Goal: Information Seeking & Learning: Compare options

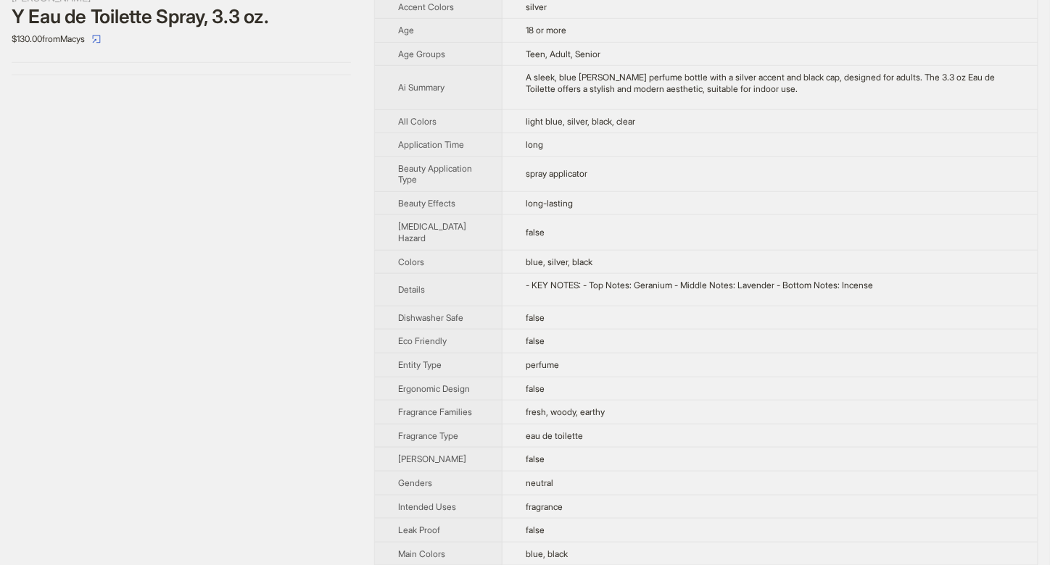
scroll to position [386, 0]
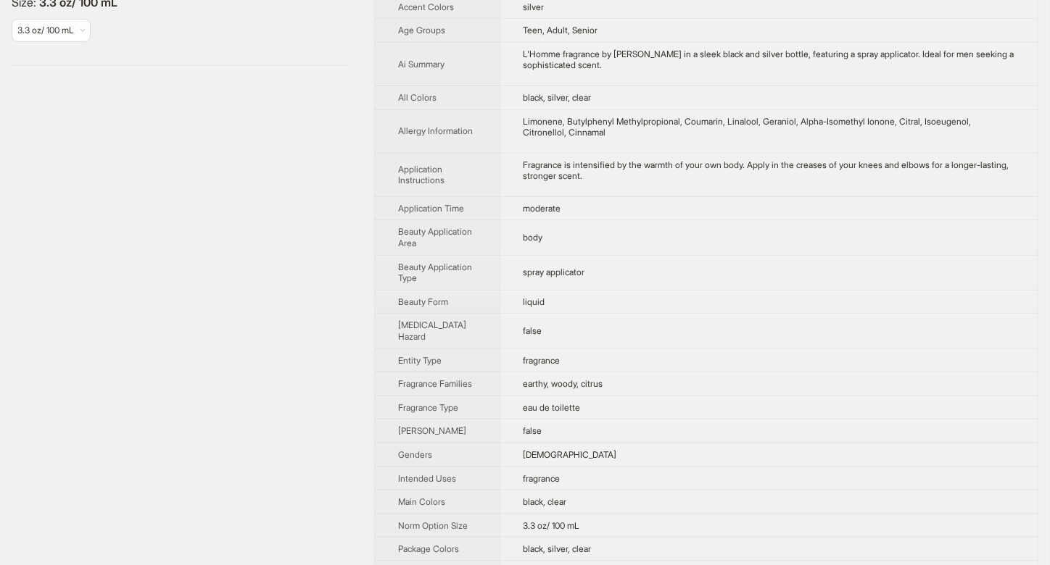
scroll to position [386, 0]
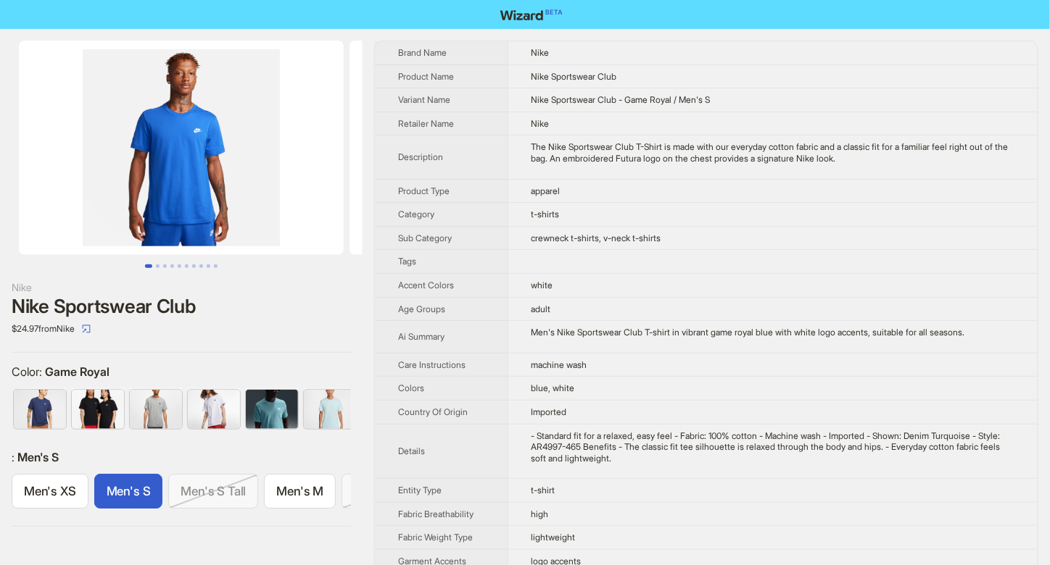
scroll to position [0, 61]
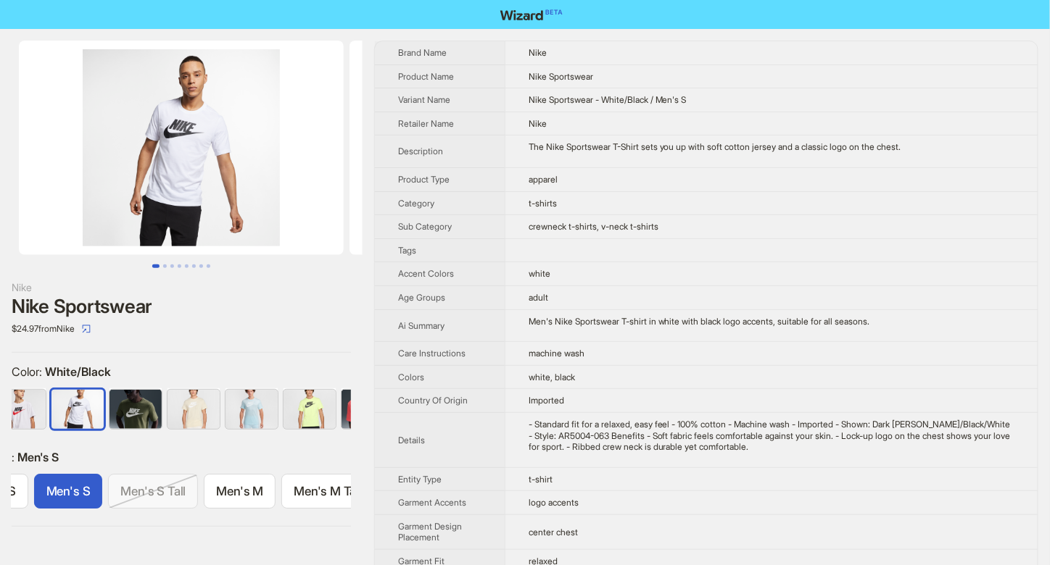
scroll to position [0, 61]
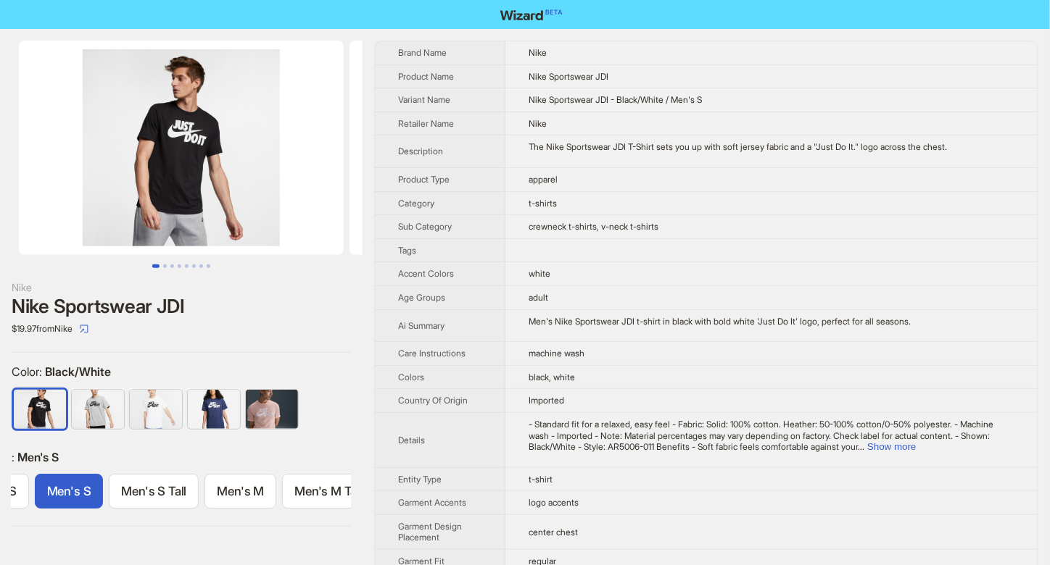
scroll to position [0, 61]
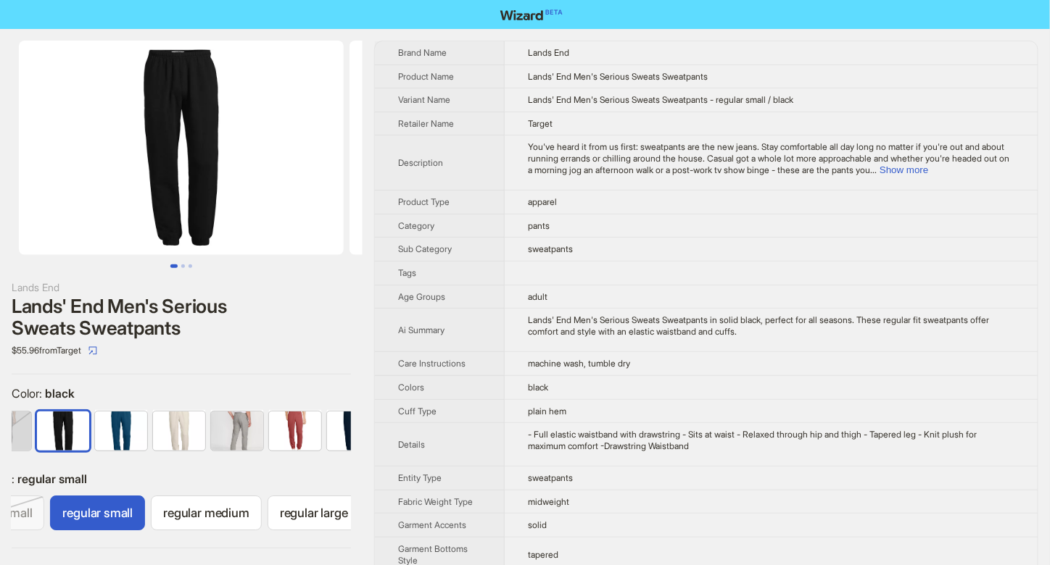
scroll to position [0, 91]
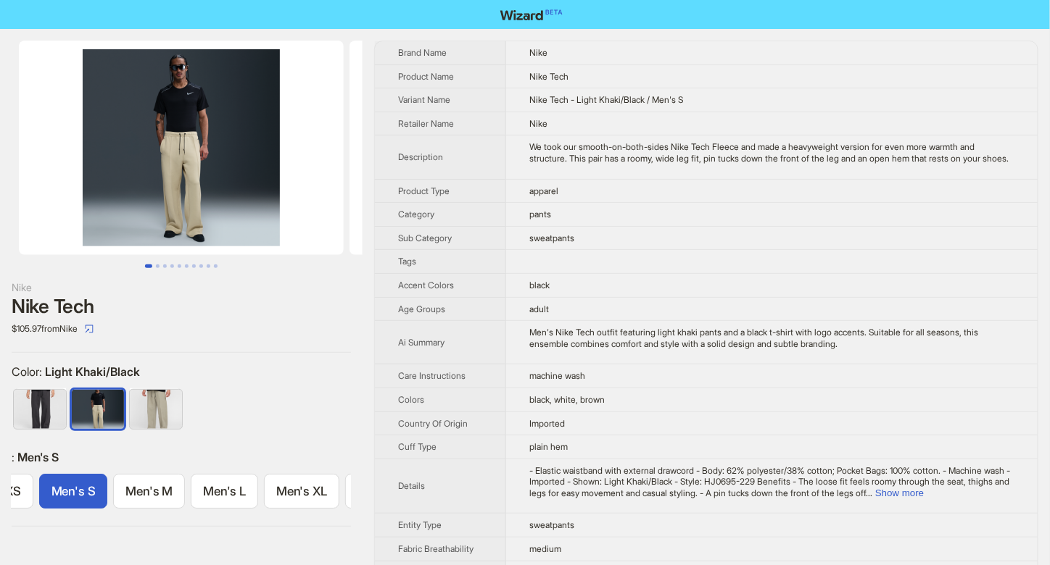
scroll to position [0, 61]
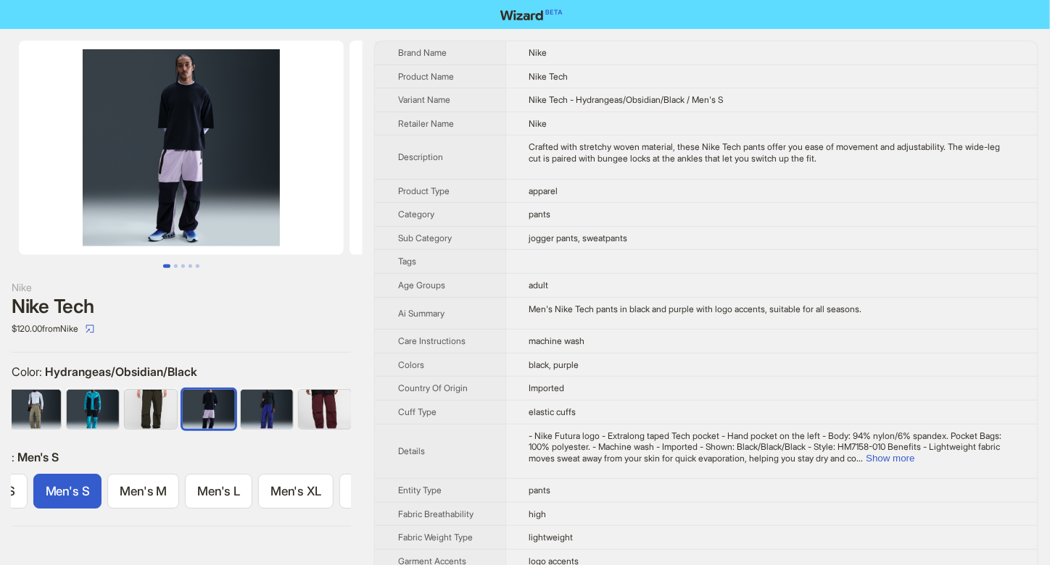
scroll to position [0, 183]
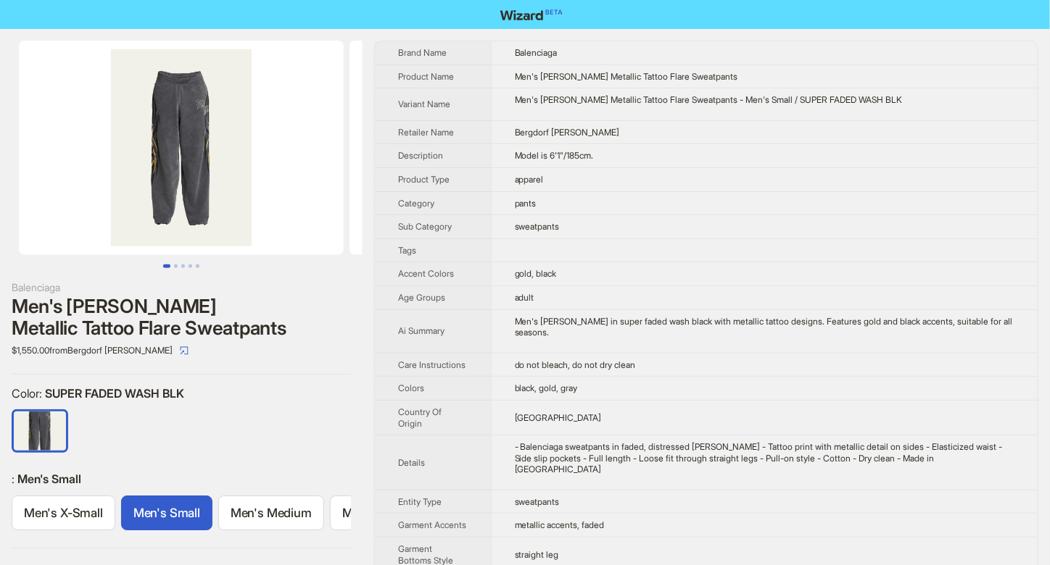
scroll to position [0, 81]
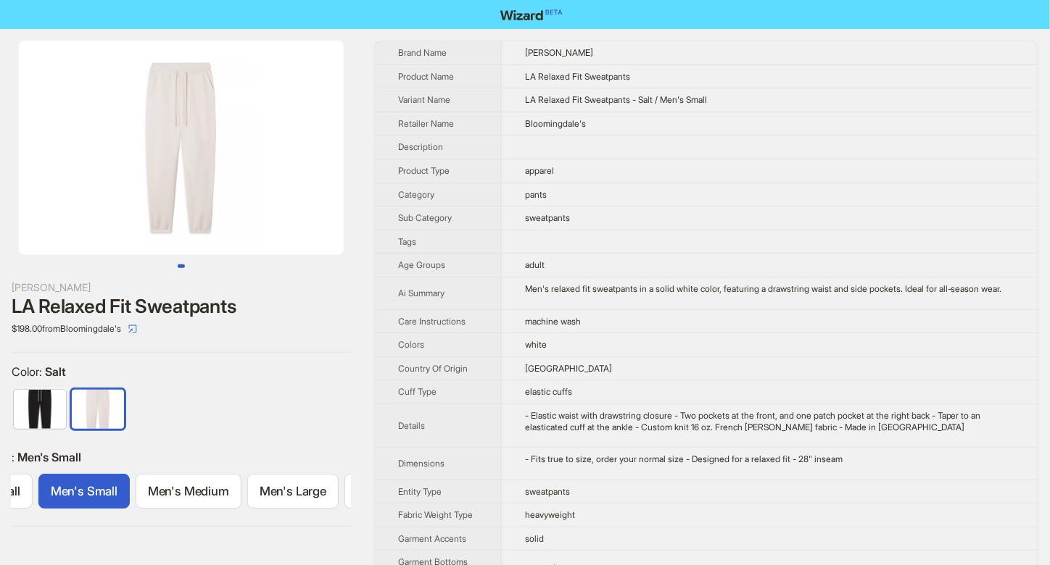
scroll to position [0, 88]
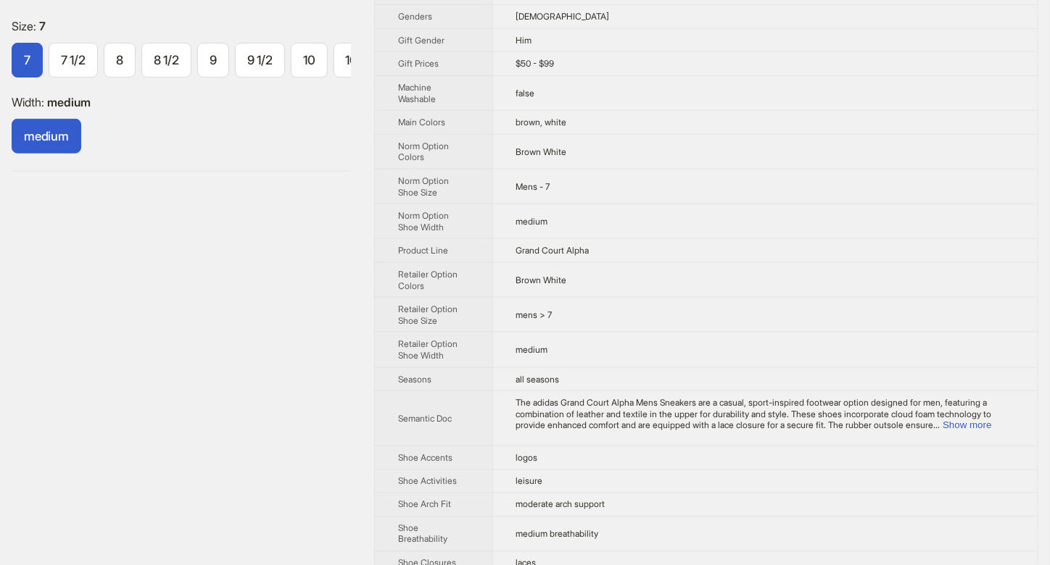
scroll to position [773, 0]
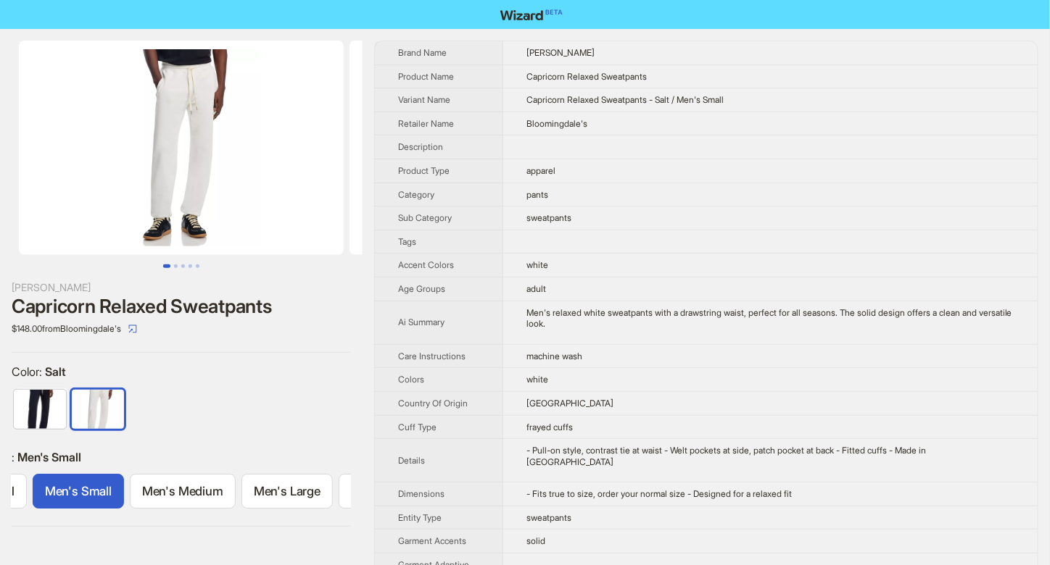
scroll to position [0, 88]
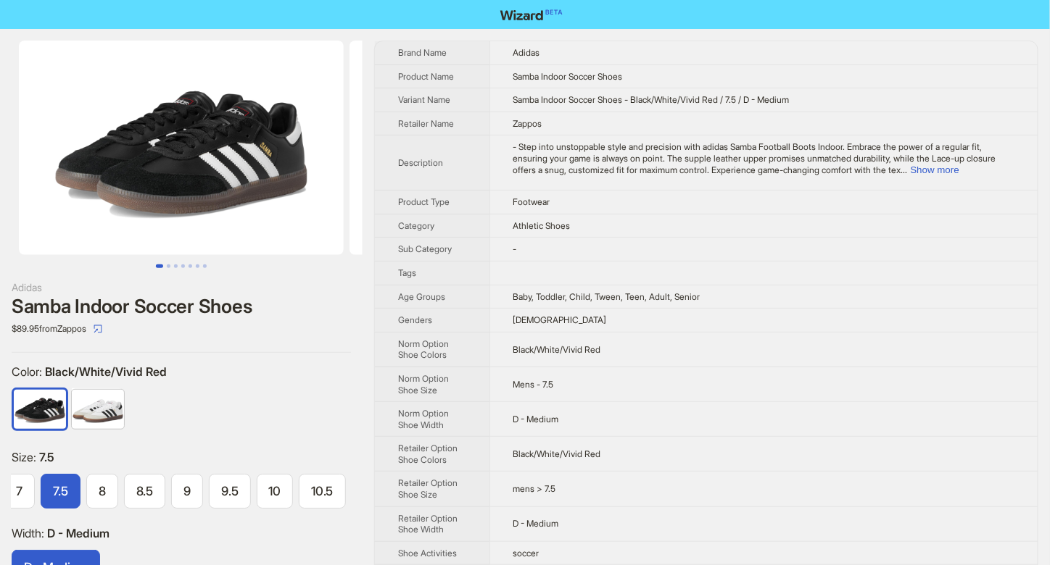
scroll to position [0, 61]
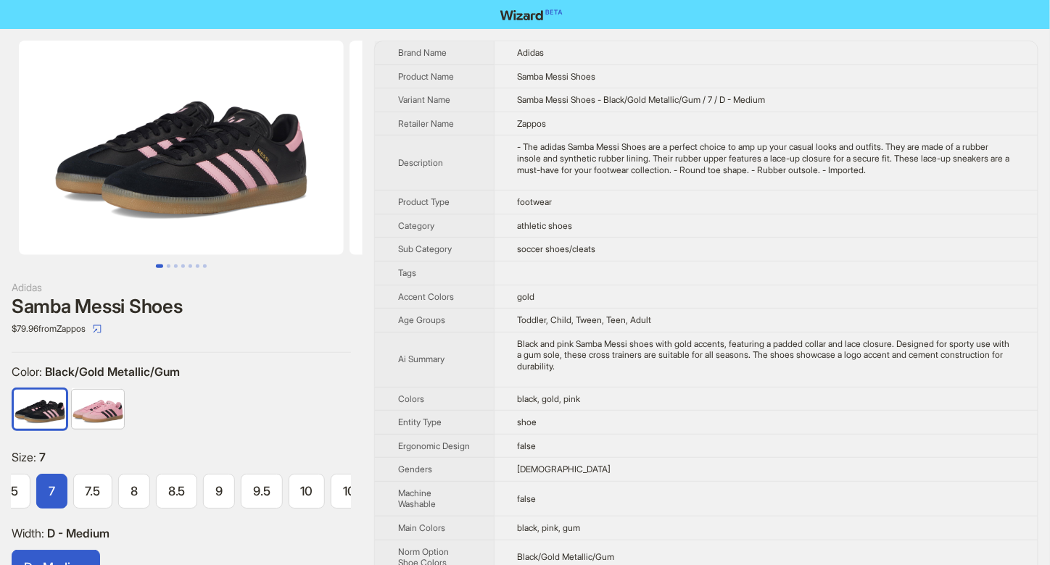
scroll to position [0, 146]
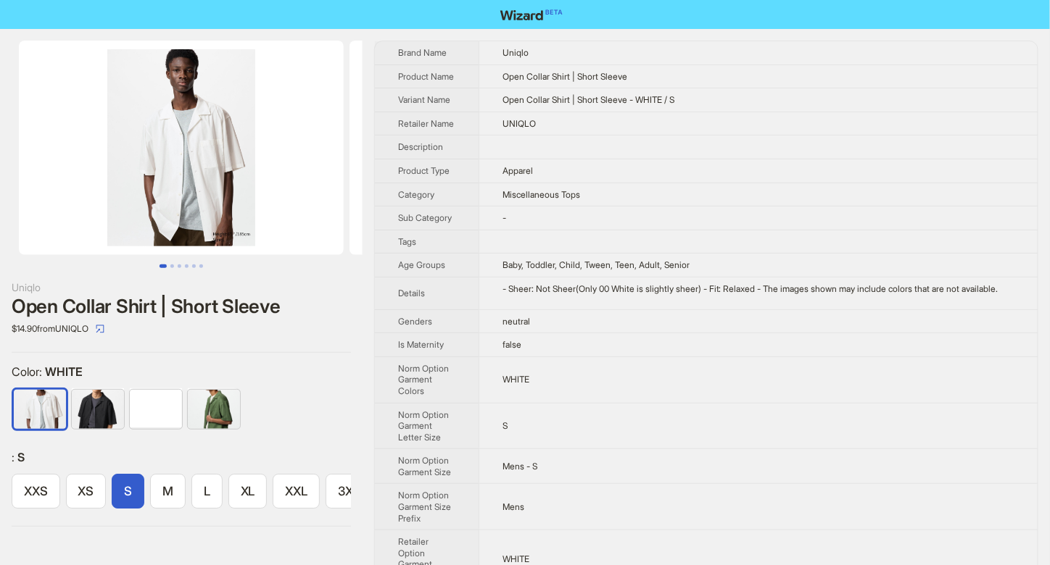
scroll to position [0, 21]
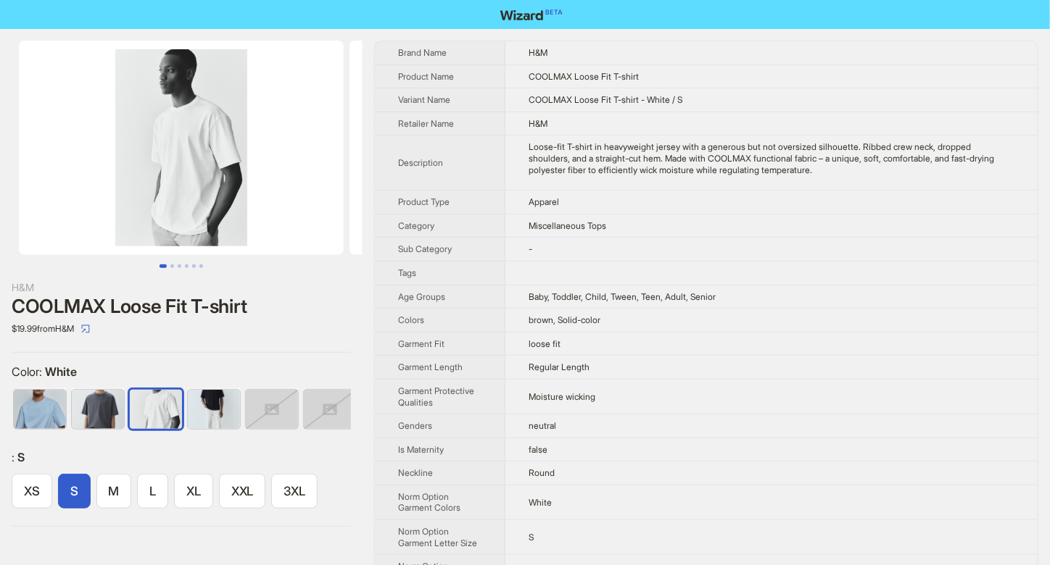
scroll to position [0, 94]
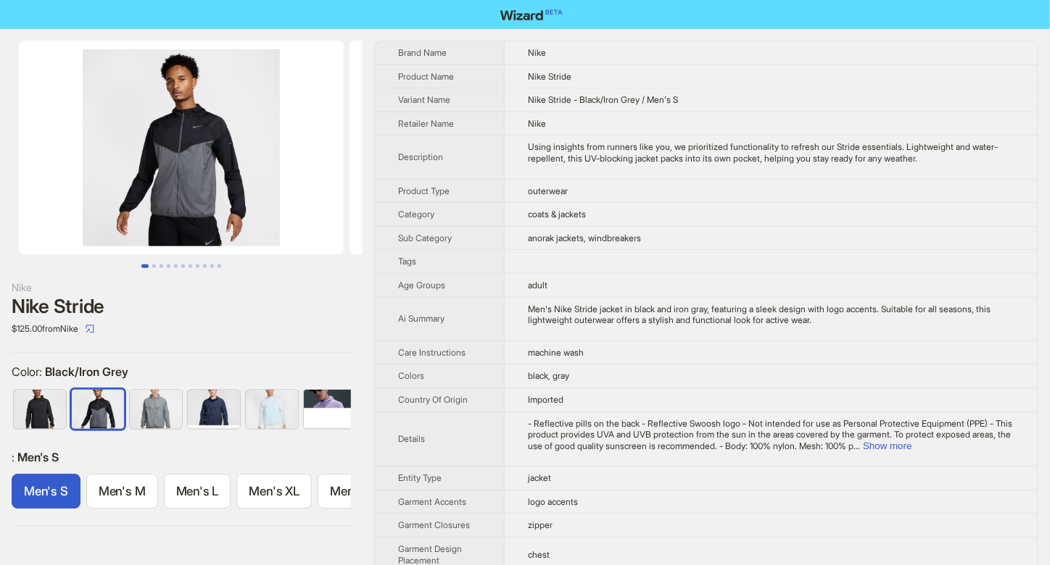
scroll to position [0, 9]
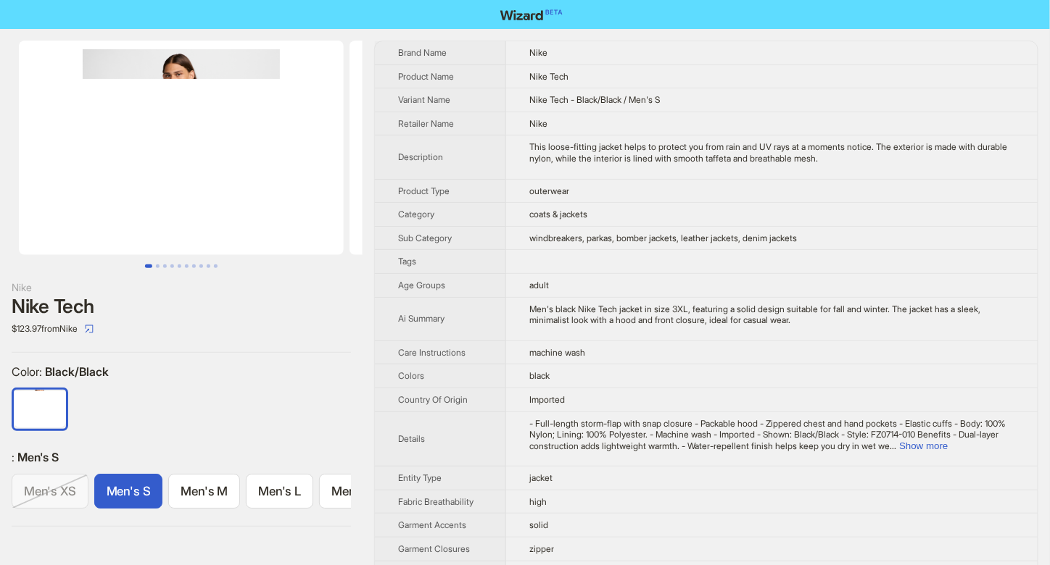
scroll to position [0, 61]
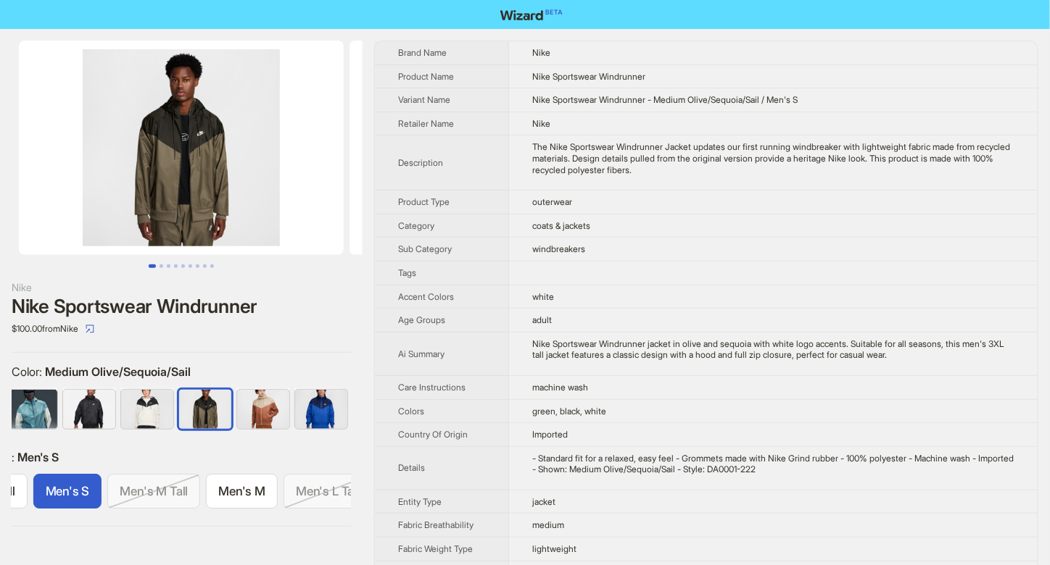
scroll to position [0, 159]
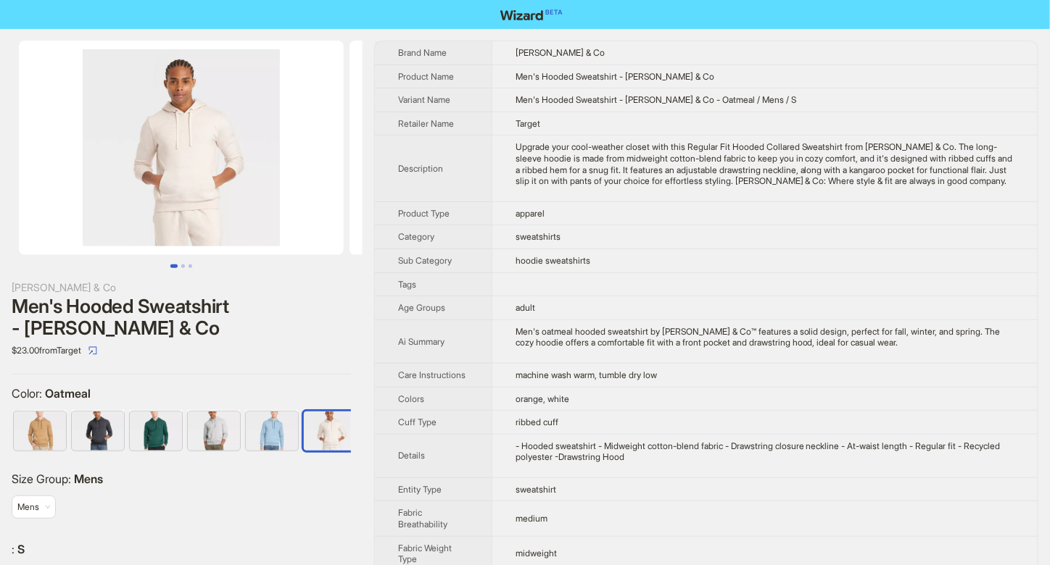
scroll to position [0, 9]
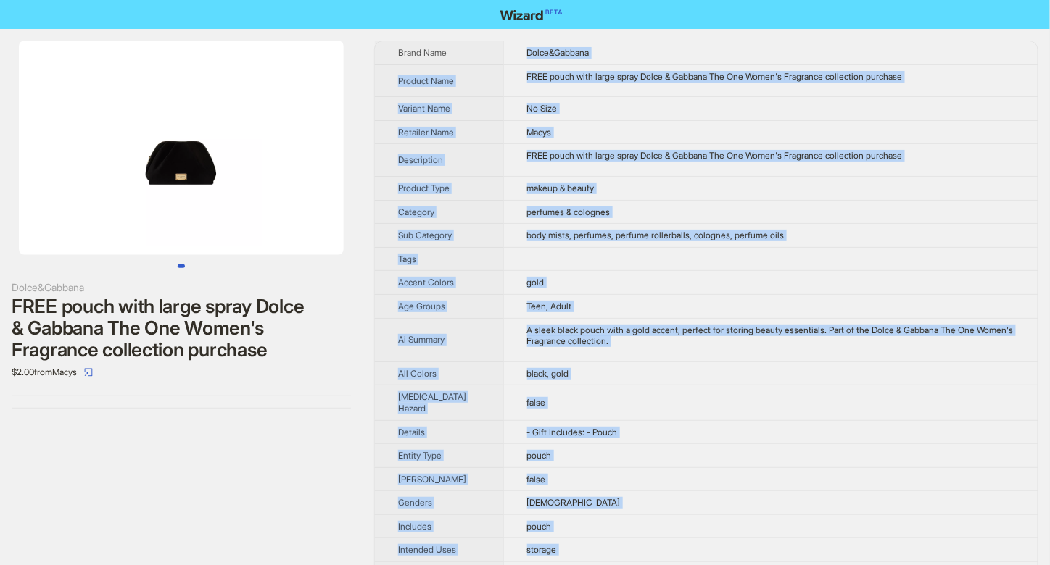
scroll to position [228, 0]
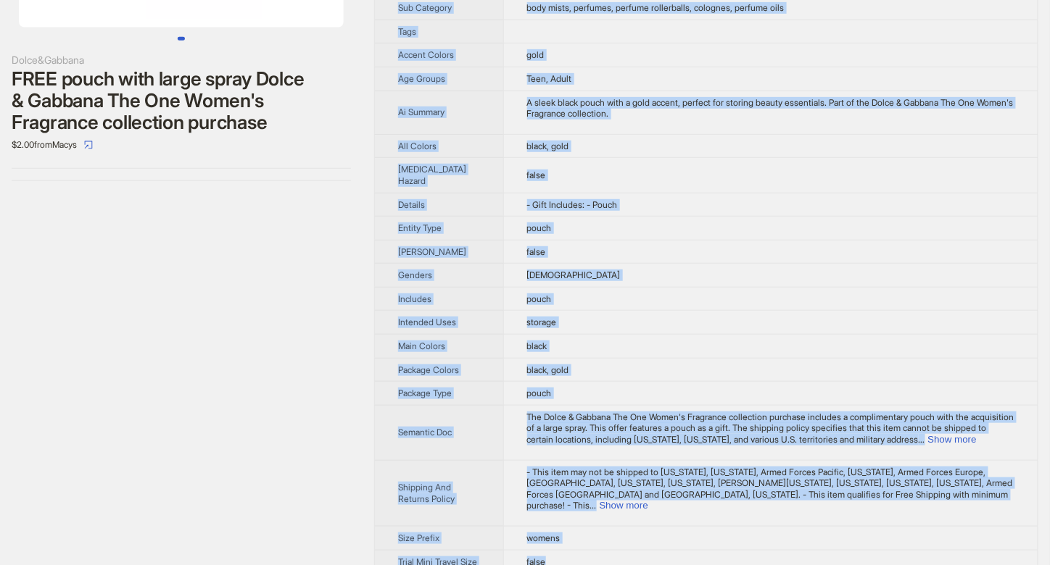
drag, startPoint x: 510, startPoint y: 48, endPoint x: 563, endPoint y: 547, distance: 502.2
click at [563, 547] on tbody "Brand Name Dolce&Gabbana Product Name FREE pouch with large spray Dolce & Gabba…" at bounding box center [706, 194] width 663 height 760
copy tbody "Dolce&Gabbana Product Name FREE pouch with large spray Dolce & Gabbana The One …"
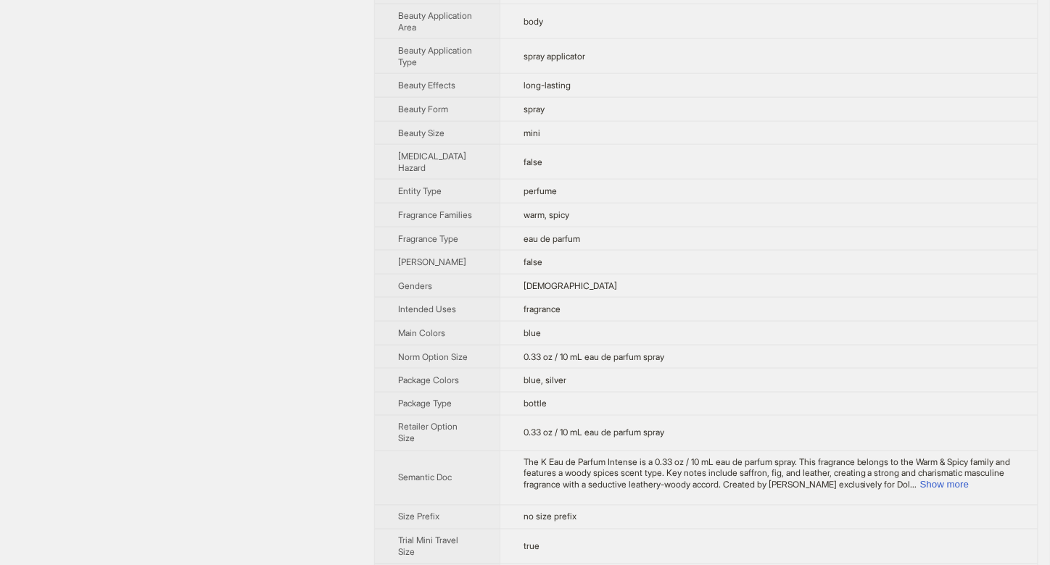
scroll to position [597, 0]
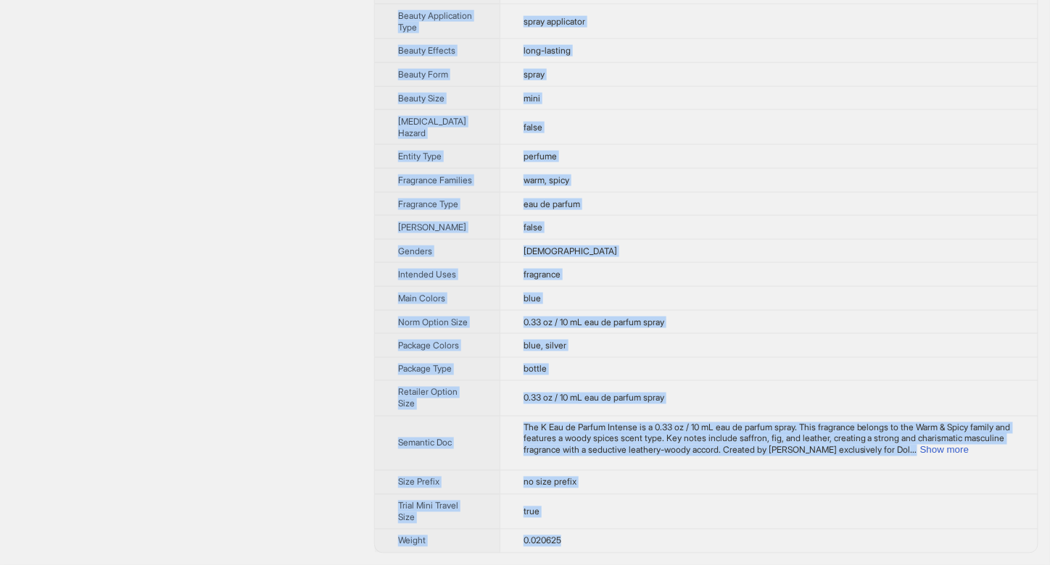
drag, startPoint x: 509, startPoint y: 49, endPoint x: 563, endPoint y: 549, distance: 502.4
click at [563, 549] on tbody "Brand Name Dolce&Gabbana Product Name K Eau de Parfum Intense Variant Name K Ea…" at bounding box center [706, 21] width 663 height 1064
copy tbody "Dolce&Gabbana Product Name K Eau de Parfum Intense Variant Name K Eau de Parfum…"
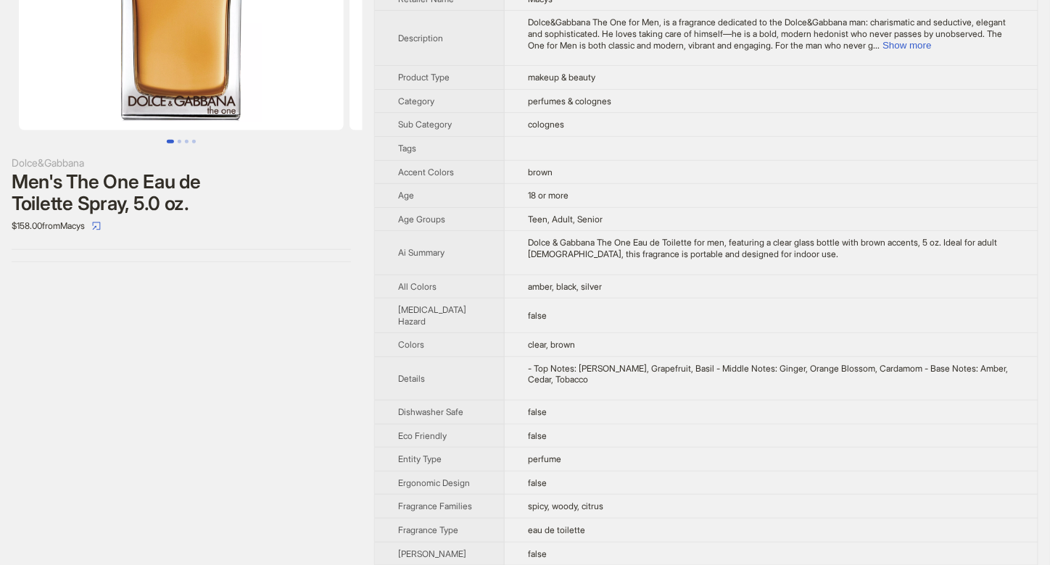
scroll to position [193, 0]
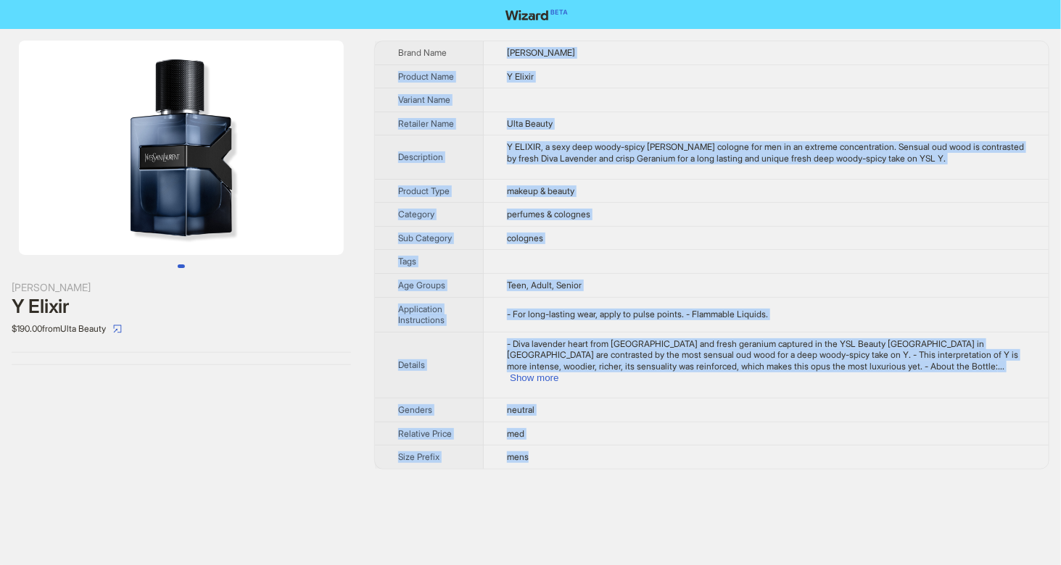
drag, startPoint x: 507, startPoint y: 43, endPoint x: 541, endPoint y: 447, distance: 405.9
click at [541, 447] on tbody "Brand Name Yves Saint Laurent Product Name Y Elixir Variant Name Retailer Name …" at bounding box center [712, 255] width 674 height 428
copy tbody "Yves Saint Laurent Product Name Y Elixir Variant Name Retailer Name Ulta Beauty…"
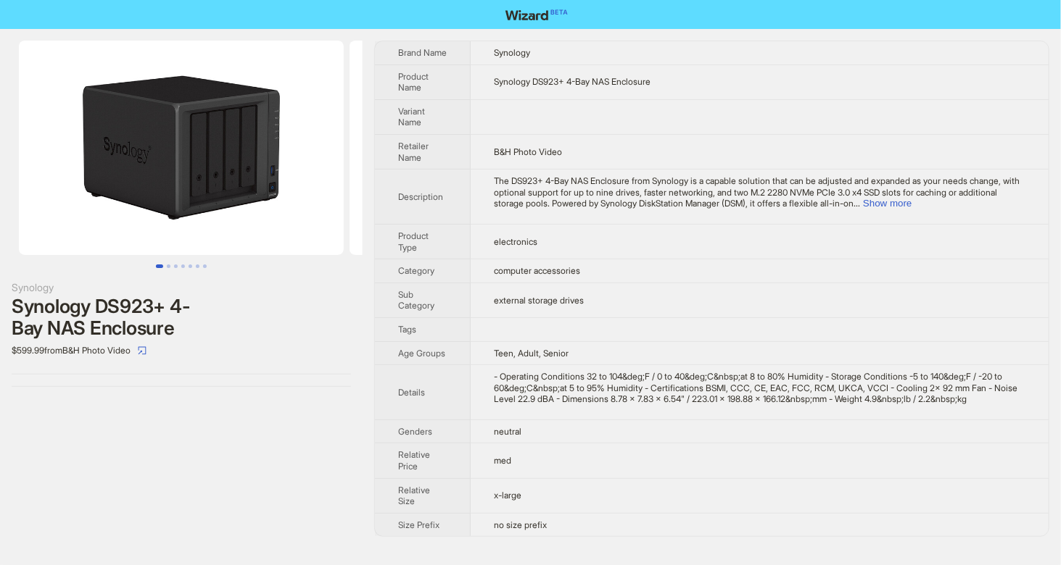
click at [326, 105] on img at bounding box center [181, 148] width 325 height 215
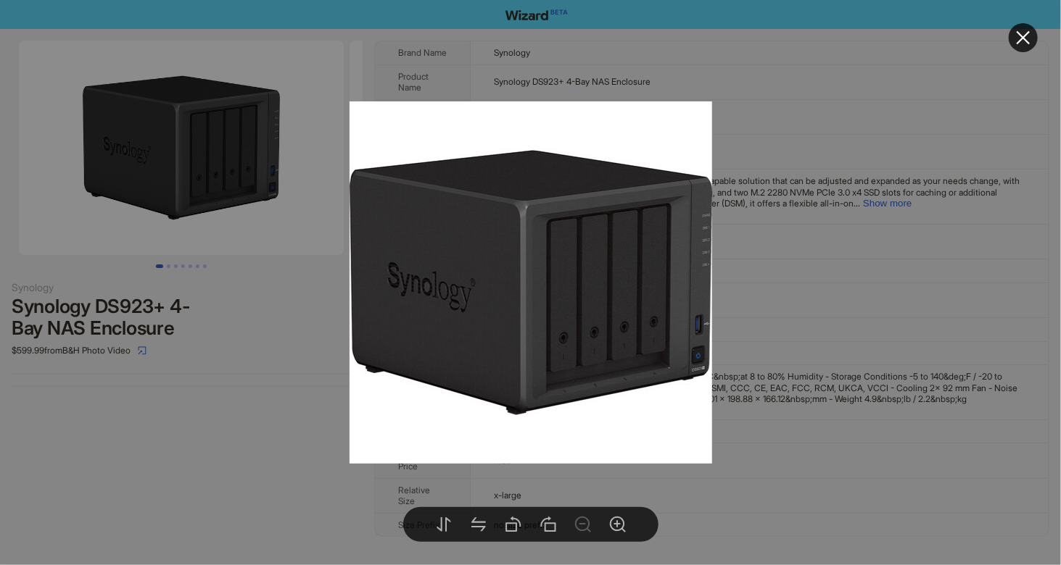
click at [228, 392] on div at bounding box center [530, 282] width 1061 height 565
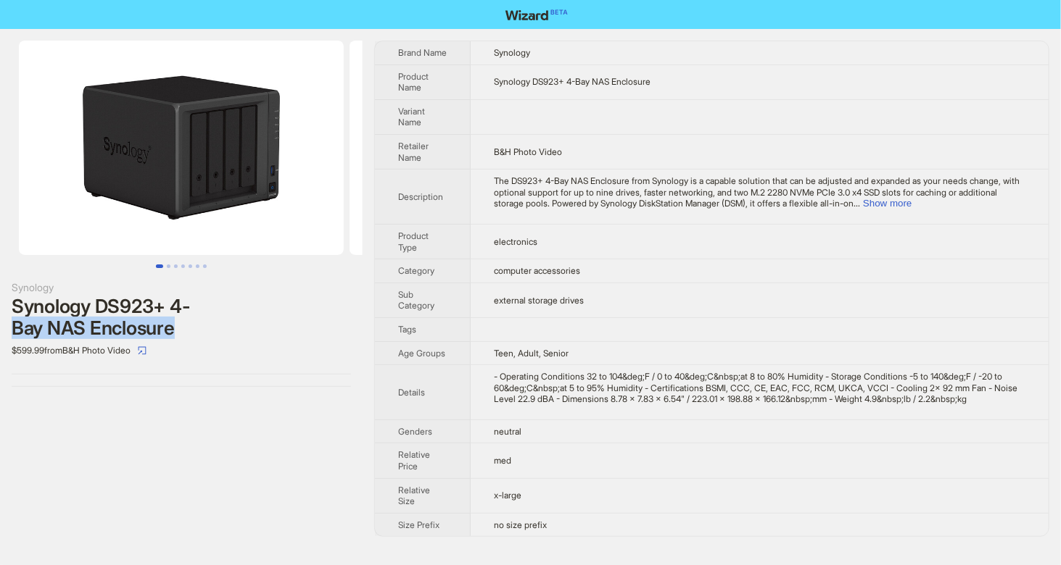
drag, startPoint x: 186, startPoint y: 336, endPoint x: 0, endPoint y: 318, distance: 187.2
click at [0, 318] on div "Synology Synology DS923+ 4-Bay NAS Enclosure $599.99 from B&H Photo Video" at bounding box center [181, 214] width 362 height 370
click at [240, 386] on div "Synology Synology DS923+ 4-Bay NAS Enclosure $599.99 from B&H Photo Video" at bounding box center [181, 214] width 362 height 370
click at [911, 202] on button "Show more" at bounding box center [887, 203] width 49 height 11
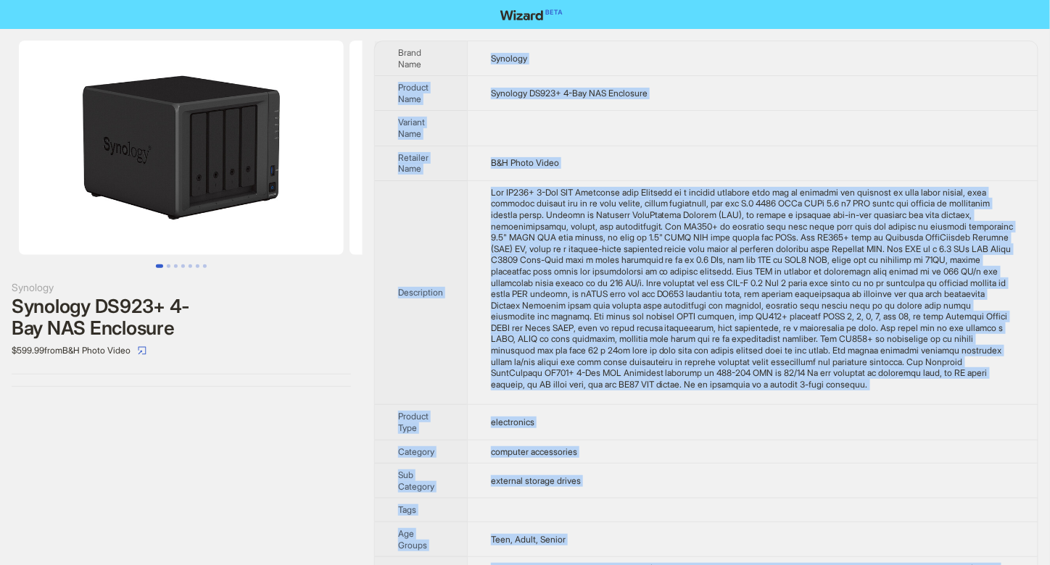
scroll to position [182, 0]
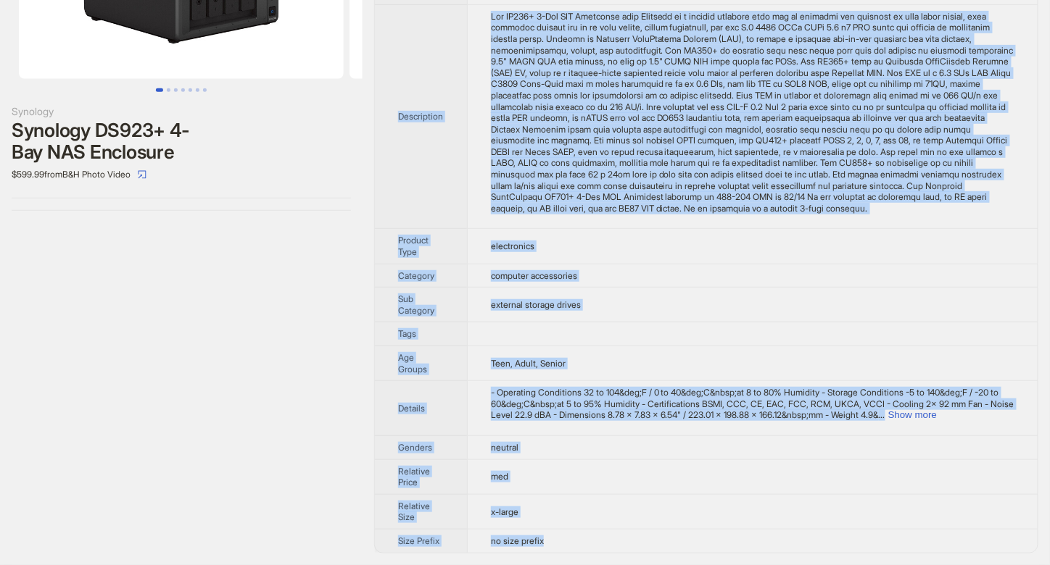
drag, startPoint x: 489, startPoint y: 56, endPoint x: 572, endPoint y: 549, distance: 500.0
click at [572, 549] on tbody "Brand Name Synology Product Name Synology DS923+ 4-Bay NAS Enclosure Variant Na…" at bounding box center [706, 209] width 663 height 688
copy tbody "Synology Product Name Synology DS923+ 4-Bay NAS Enclosure Variant Name Retailer…"
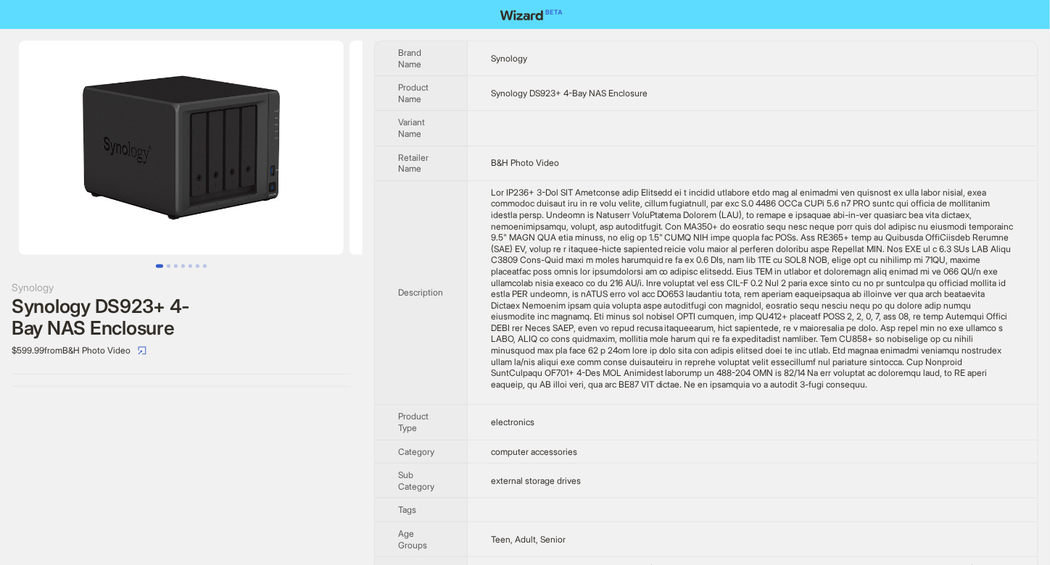
scroll to position [0, 0]
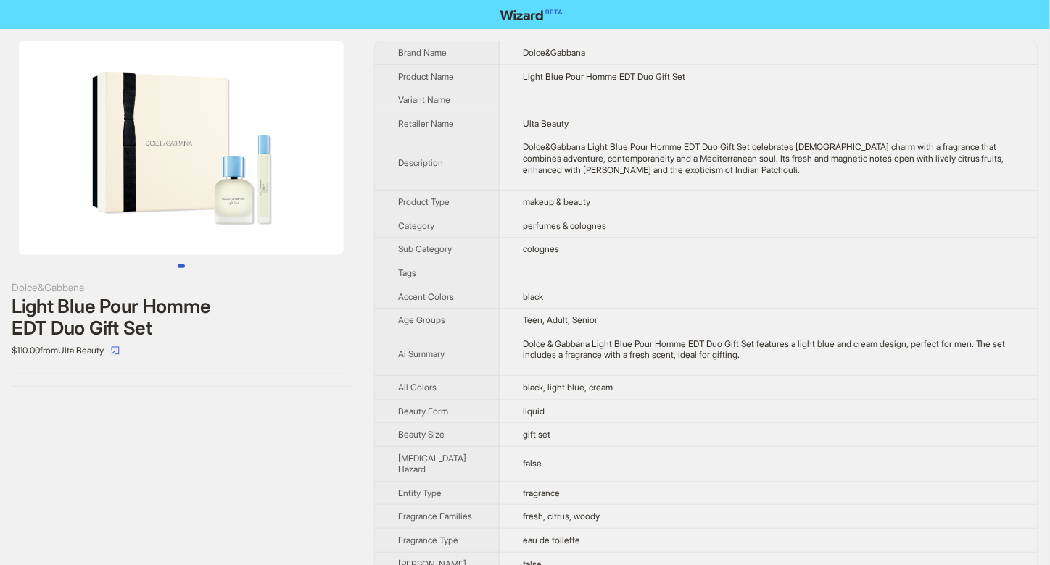
click at [282, 156] on img at bounding box center [181, 148] width 325 height 215
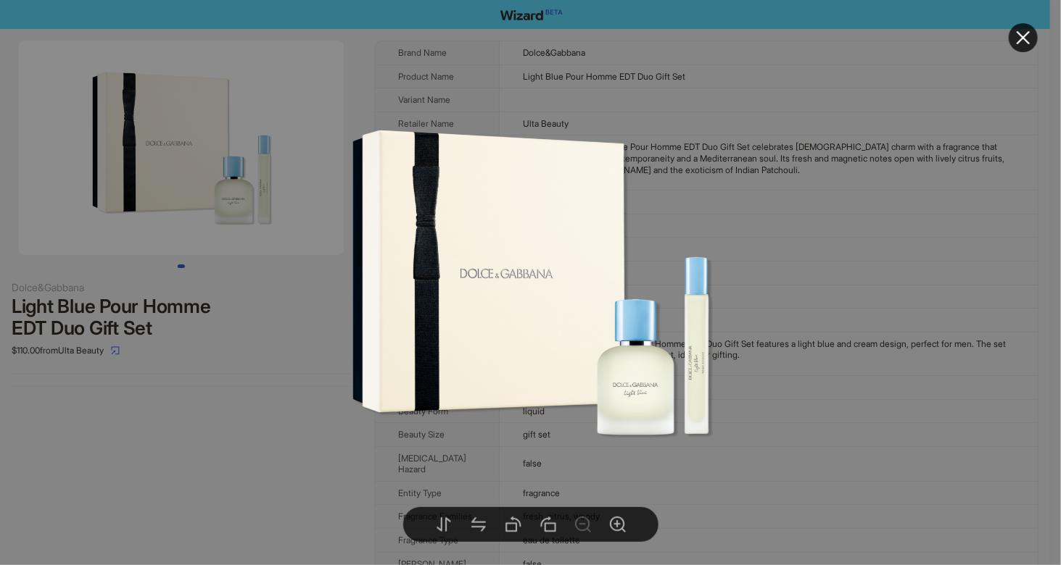
click at [798, 398] on div at bounding box center [530, 282] width 1061 height 565
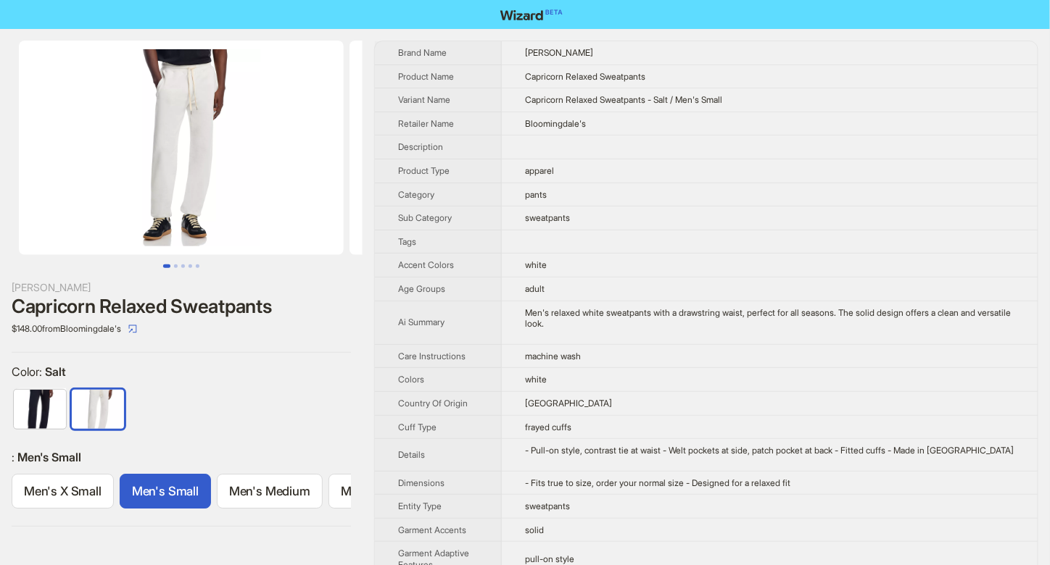
scroll to position [0, 88]
